Goal: Task Accomplishment & Management: Complete application form

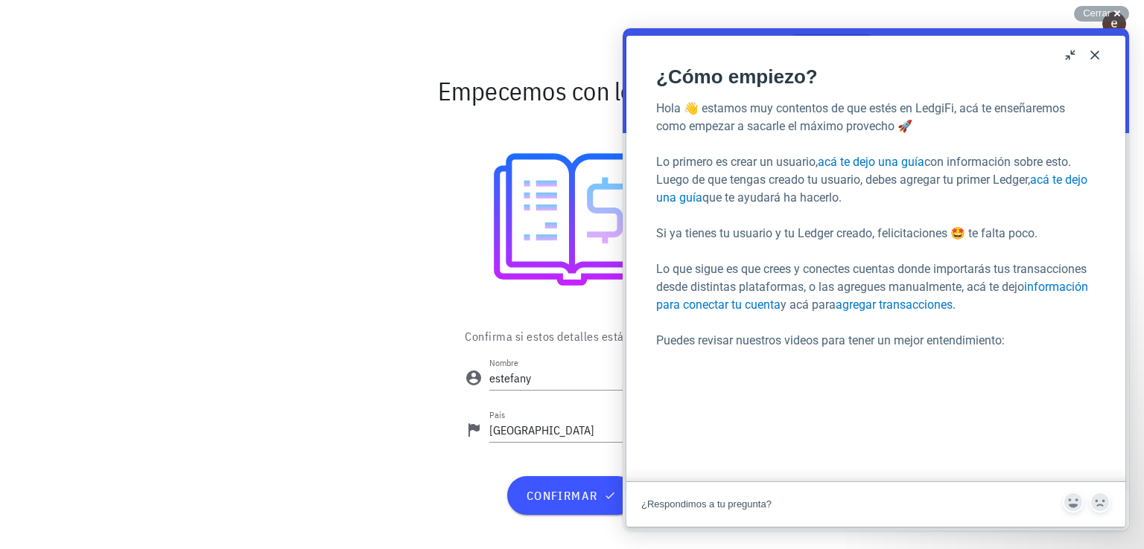
click at [1103, 58] on button "Close" at bounding box center [1094, 55] width 24 height 24
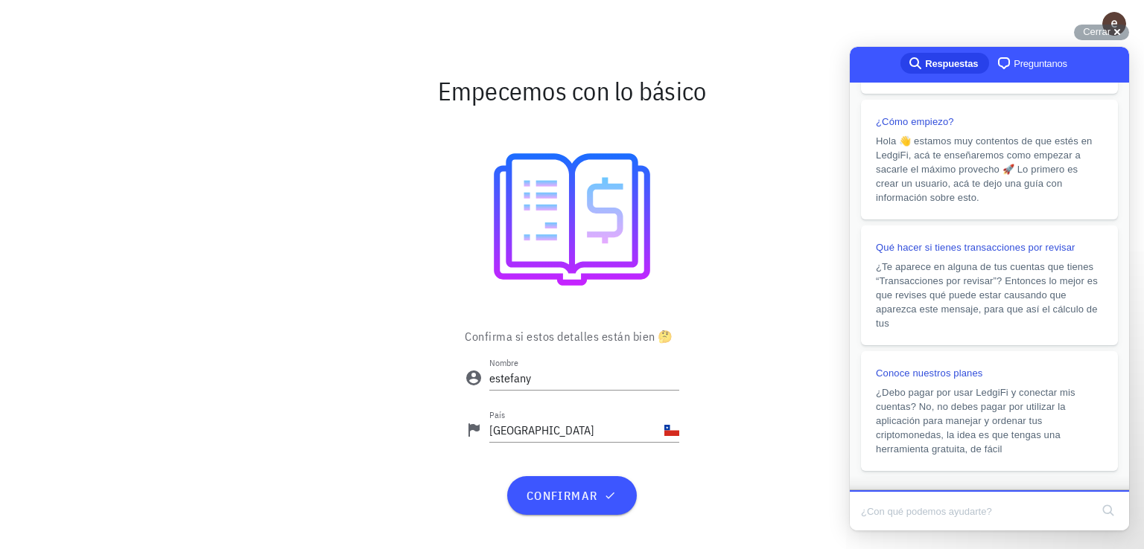
scroll to position [265, 0]
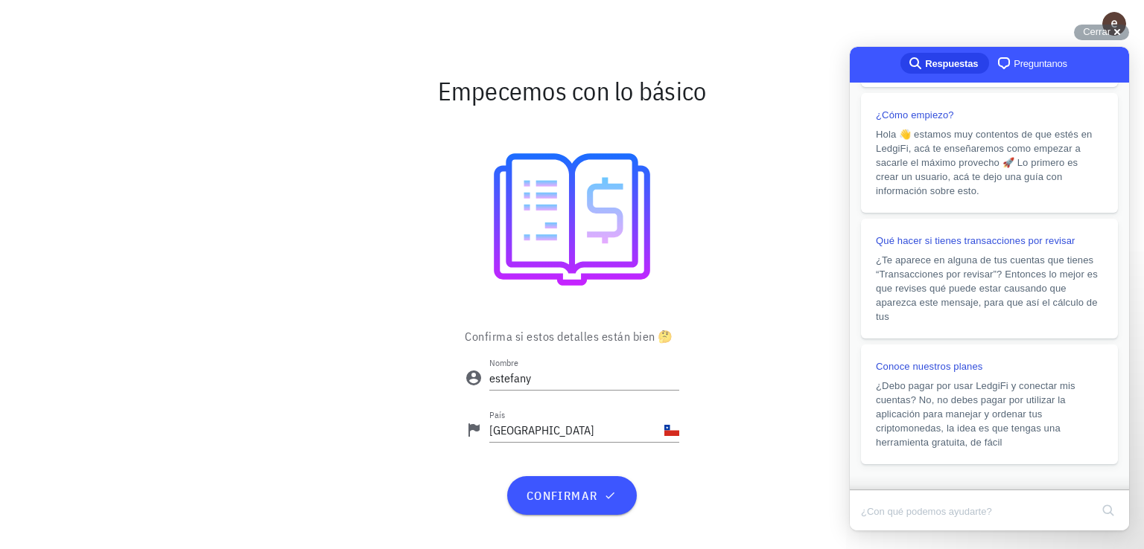
drag, startPoint x: 1116, startPoint y: 283, endPoint x: 1117, endPoint y: 331, distance: 47.7
click at [1117, 331] on div "search-medium Respuestas chat-square Preguntanos Respuestas Sugeridas ¿Qué es u…" at bounding box center [988, 269] width 279 height 444
click at [584, 500] on span "confirmar" at bounding box center [571, 495] width 93 height 15
